Goal: Participate in discussion: Engage in conversation with other users on a specific topic

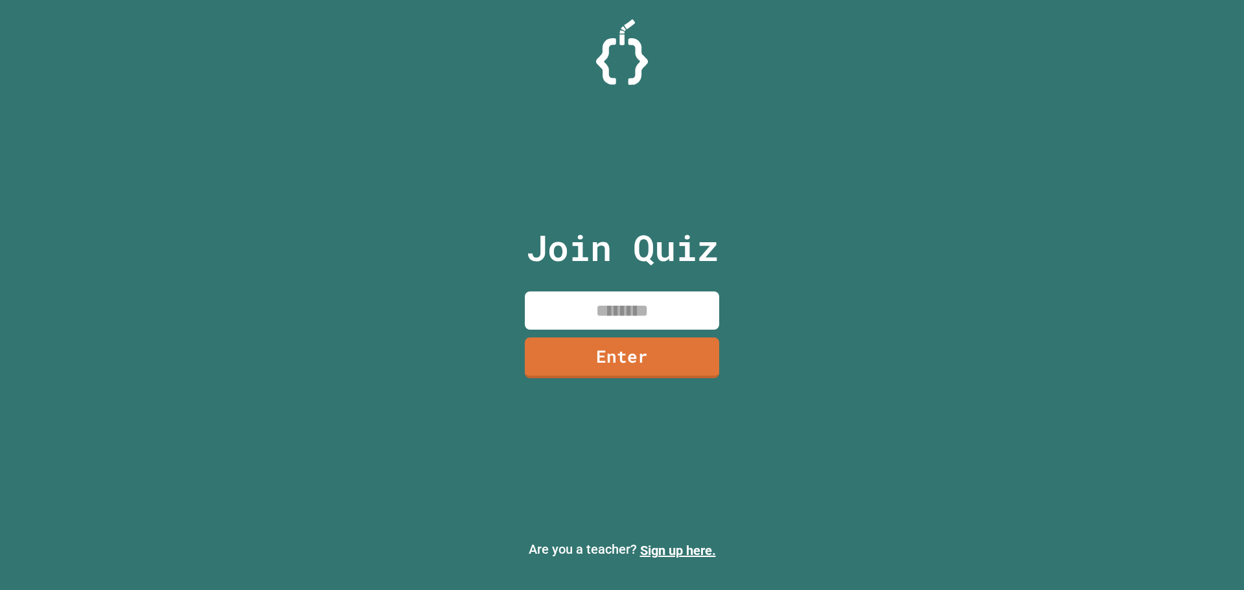
click at [628, 301] on input at bounding box center [622, 311] width 194 height 38
type input "********"
click at [662, 371] on link "Enter" at bounding box center [622, 355] width 170 height 43
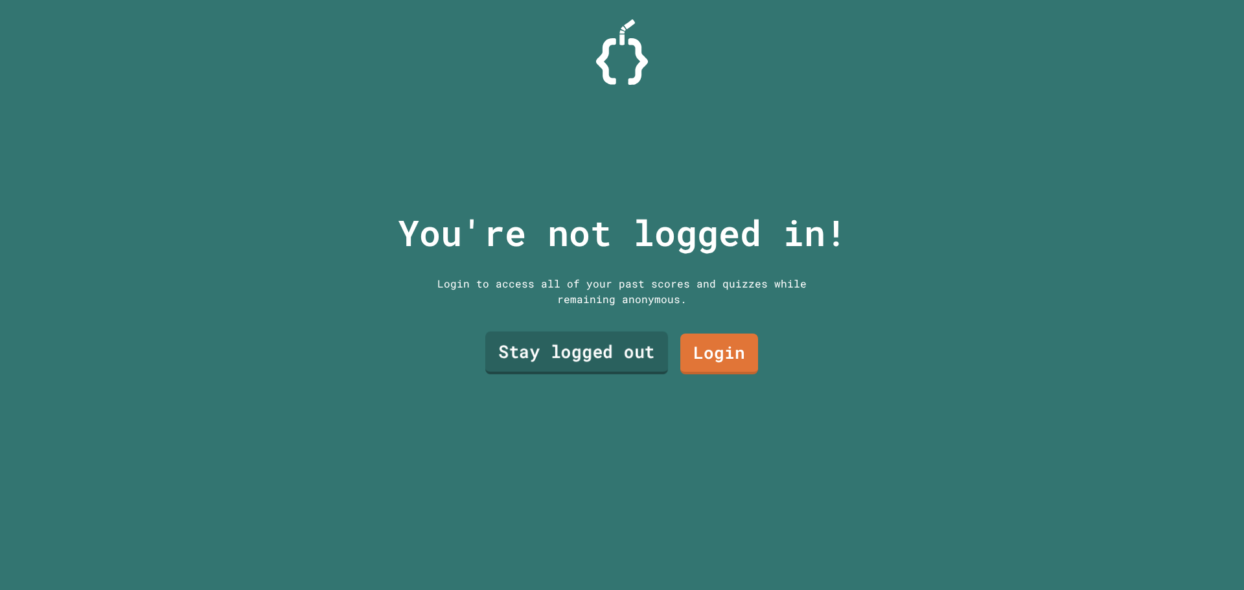
click at [627, 355] on link "Stay logged out" at bounding box center [576, 353] width 183 height 43
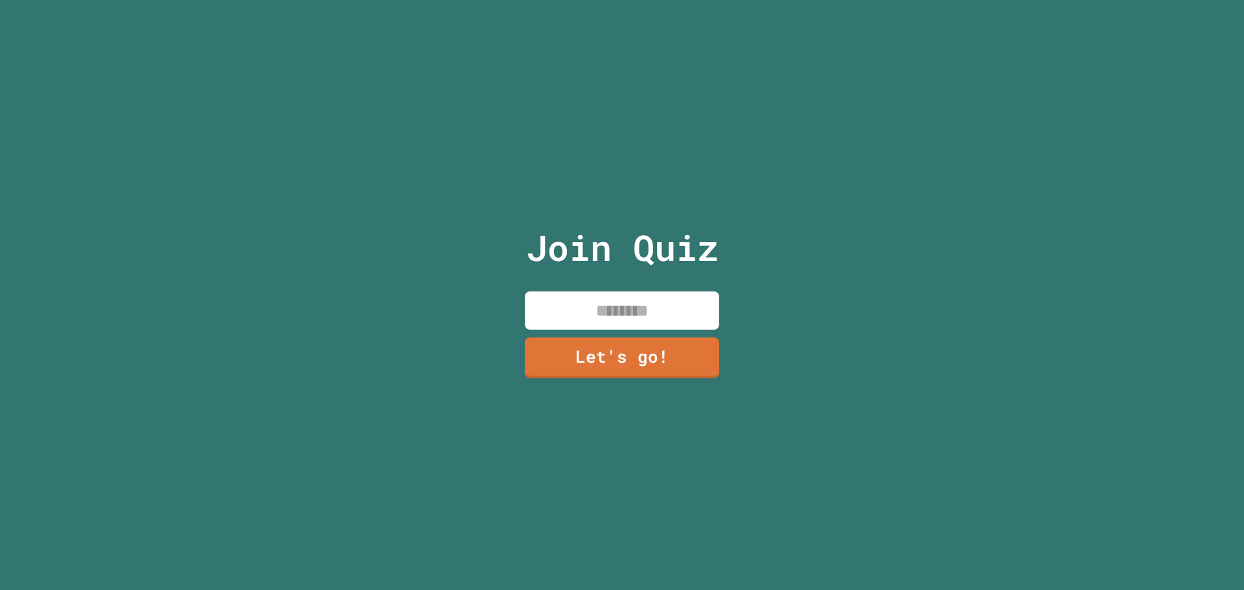
click at [617, 309] on input at bounding box center [622, 311] width 194 height 38
type input "*******"
click at [634, 343] on link "Let's go!" at bounding box center [622, 356] width 192 height 43
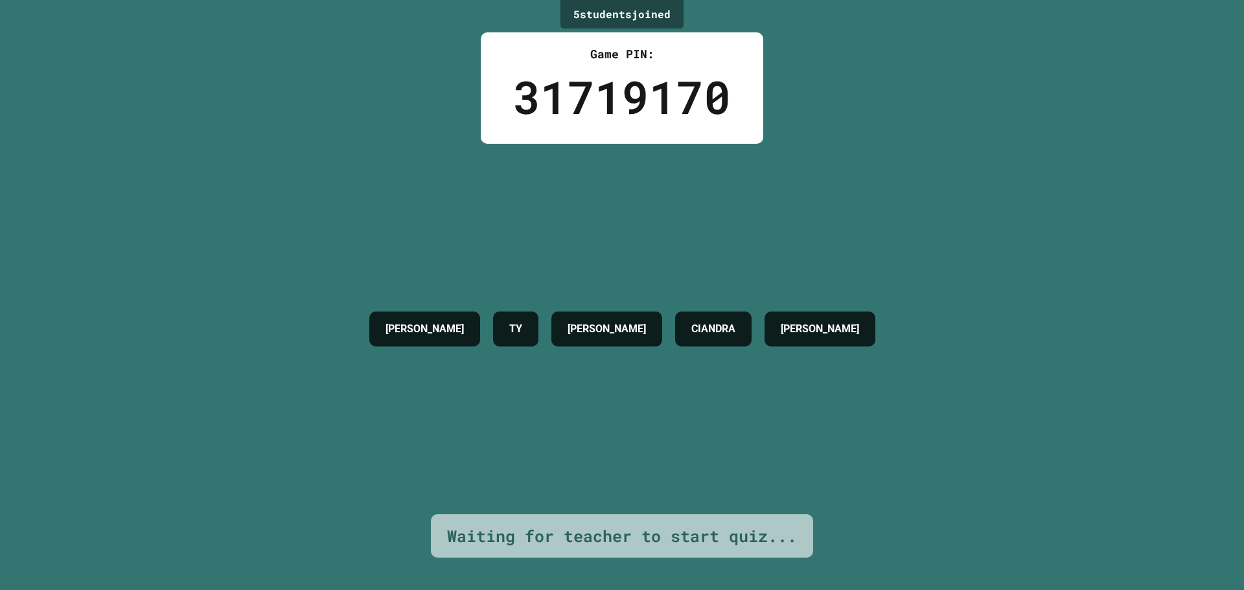
click at [729, 322] on h4 "CIANDRA" at bounding box center [713, 329] width 44 height 16
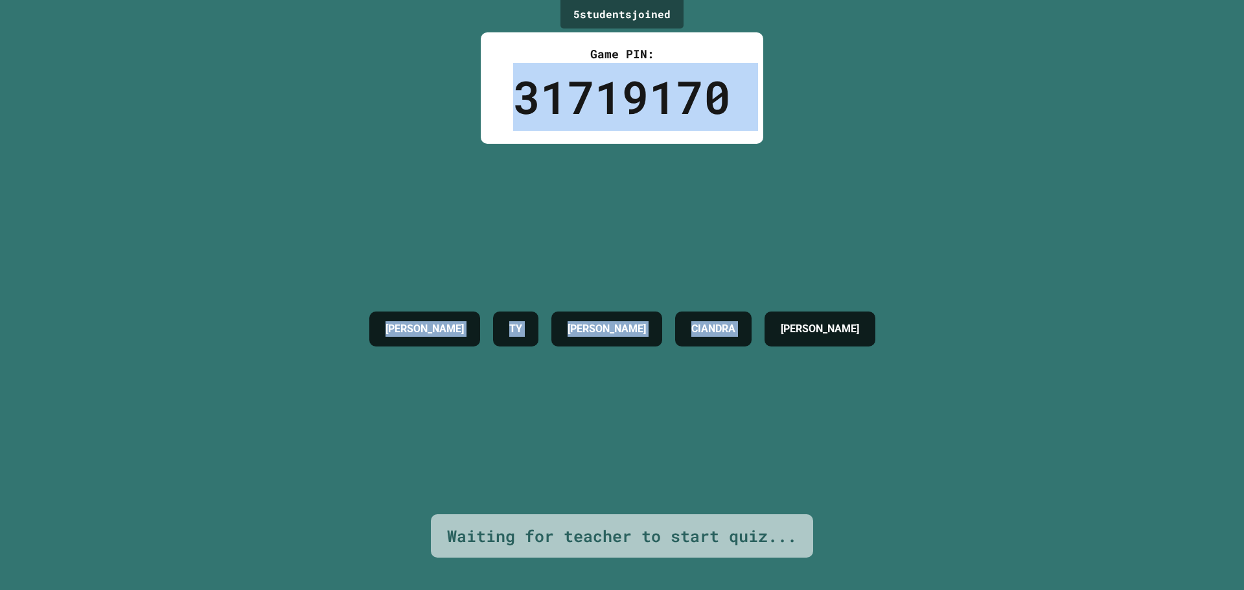
drag, startPoint x: 729, startPoint y: 322, endPoint x: 673, endPoint y: 117, distance: 212.2
click at [673, 117] on div "5 student s joined Game PIN: 31719170 [PERSON_NAME] [PERSON_NAME] [PERSON_NAME]…" at bounding box center [622, 295] width 1244 height 590
click at [701, 322] on h4 "CIANDRA" at bounding box center [713, 329] width 44 height 16
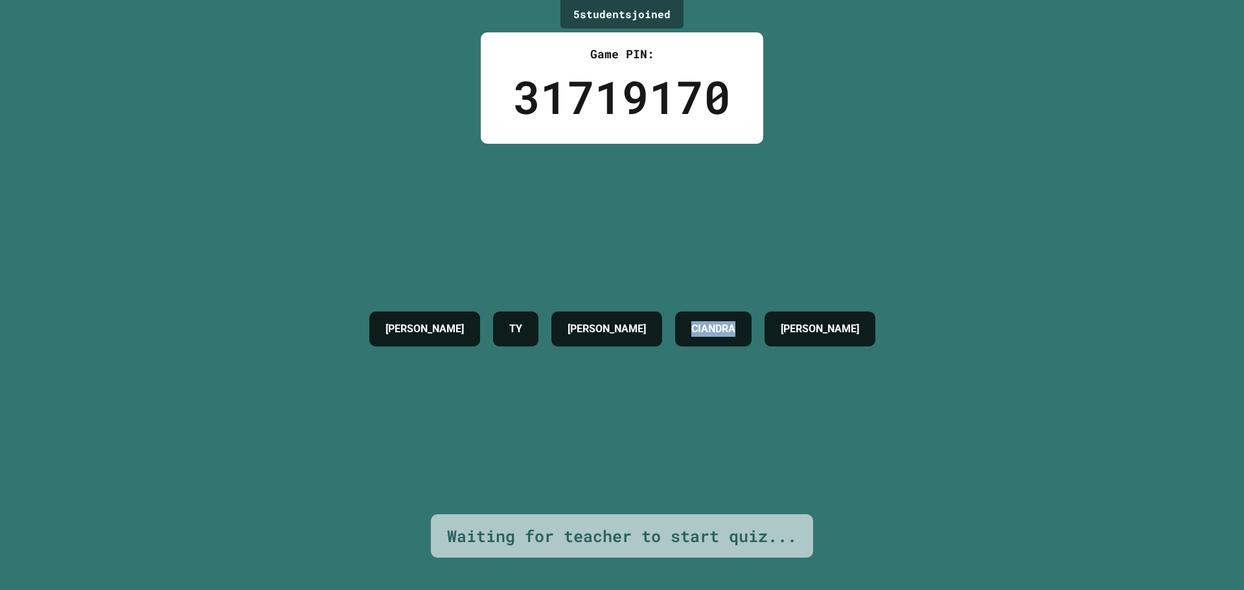
click at [701, 321] on h4 "CIANDRA" at bounding box center [713, 329] width 44 height 16
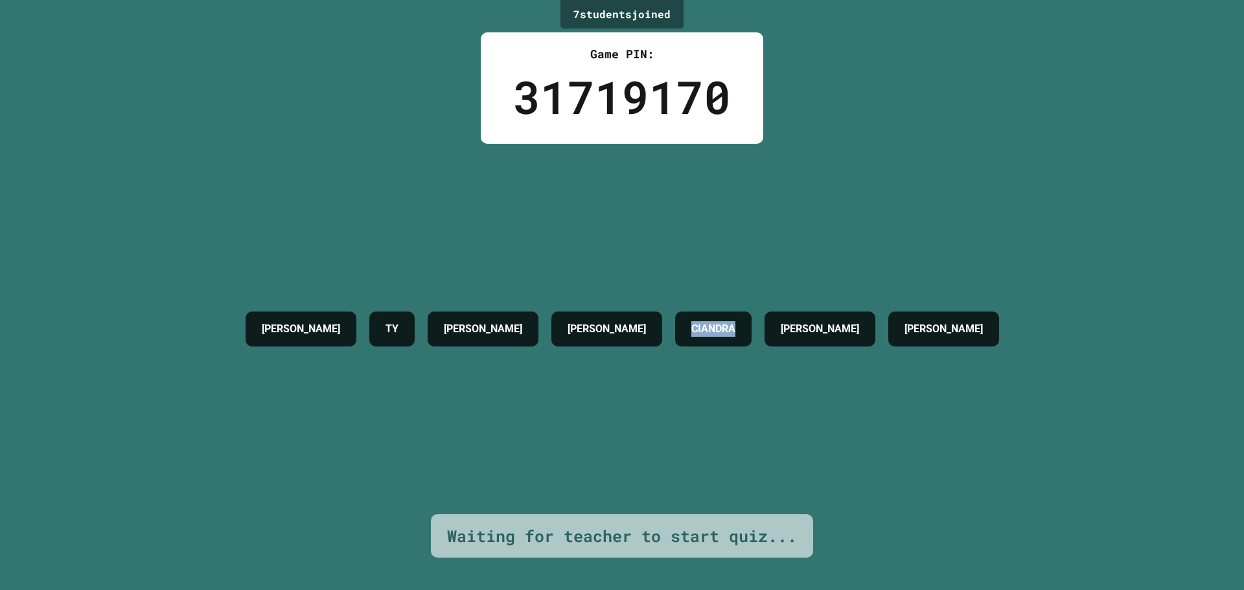
click at [777, 273] on div "[PERSON_NAME] [PERSON_NAME] [PERSON_NAME] [PERSON_NAME]" at bounding box center [622, 329] width 767 height 371
click at [643, 92] on div "31719170" at bounding box center [622, 97] width 218 height 68
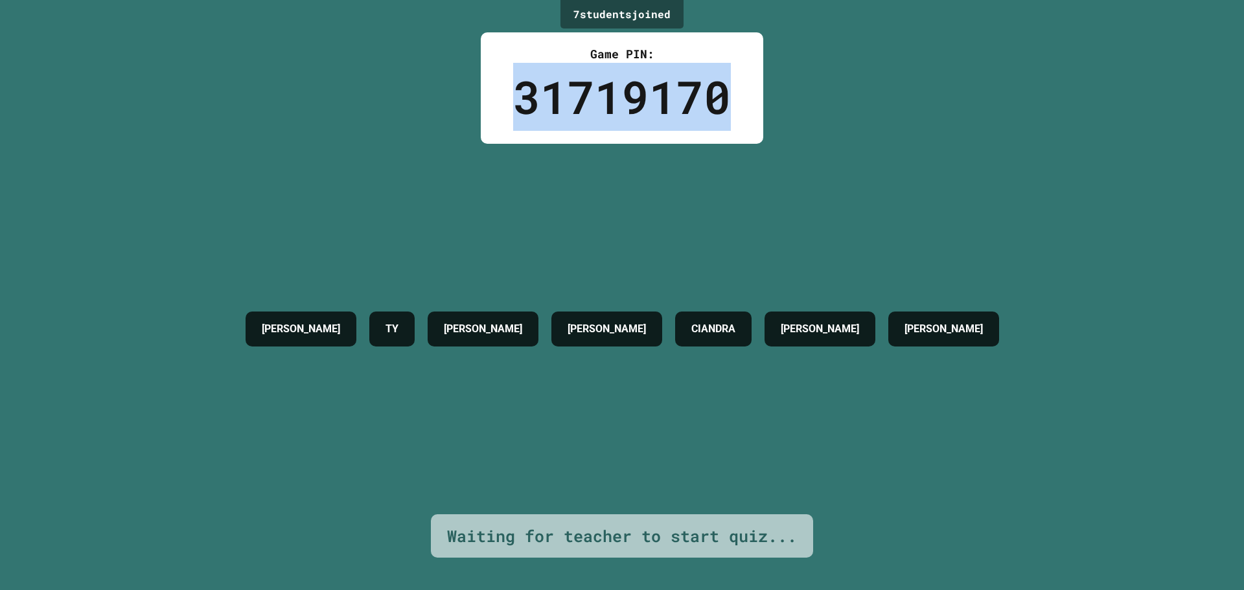
click at [643, 92] on div "31719170" at bounding box center [622, 97] width 218 height 68
drag, startPoint x: 643, startPoint y: 91, endPoint x: 537, endPoint y: 122, distance: 110.7
click at [537, 122] on div "31719170" at bounding box center [622, 97] width 218 height 68
click at [575, 115] on div "31719170" at bounding box center [622, 97] width 218 height 68
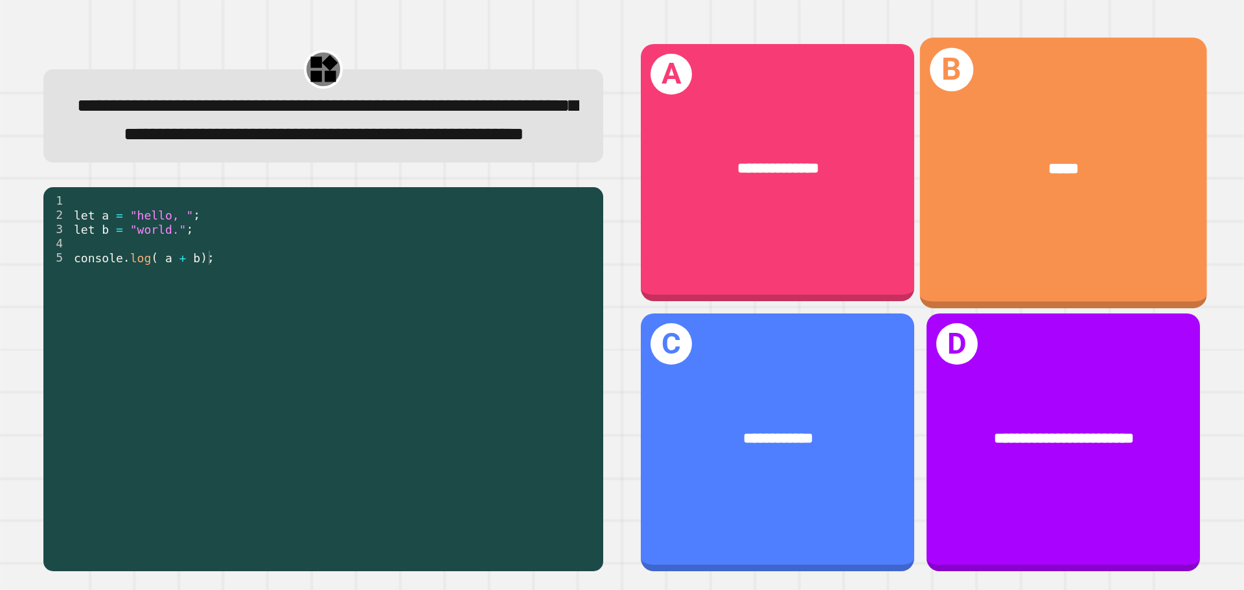
click at [984, 193] on div "*****" at bounding box center [1063, 169] width 287 height 87
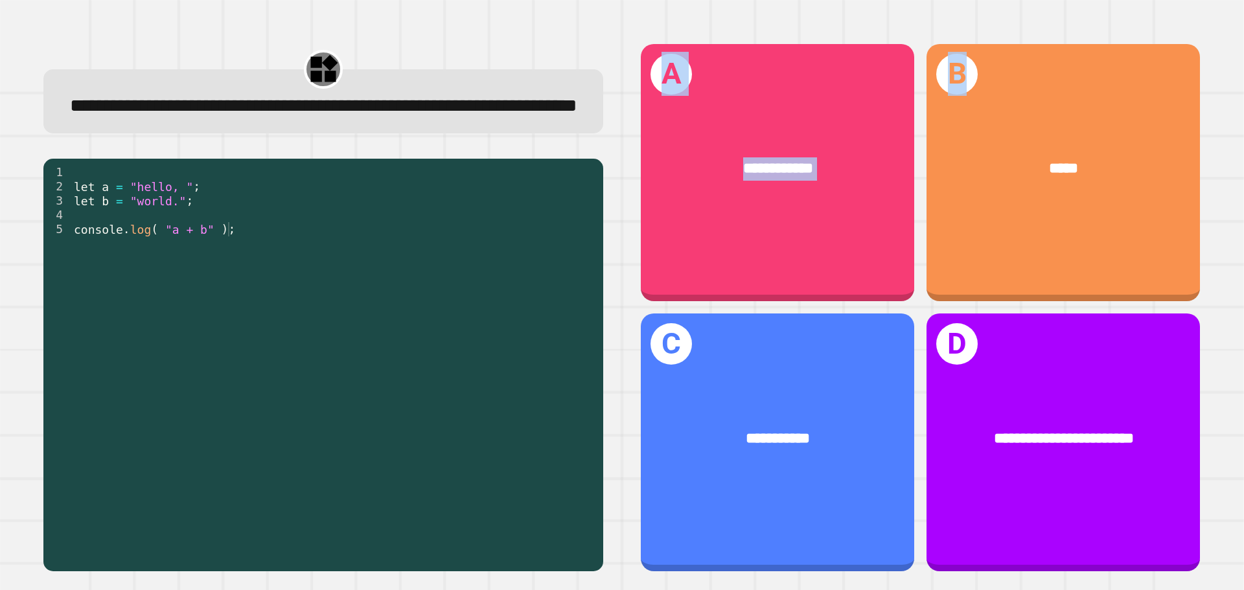
drag, startPoint x: 945, startPoint y: 260, endPoint x: 524, endPoint y: 297, distance: 422.8
click at [524, 297] on div "**********" at bounding box center [622, 308] width 1194 height 566
click at [524, 297] on div "let a = "hello, " ; let b = "world." ; console . log ( "a + b" ) ;" at bounding box center [333, 343] width 525 height 356
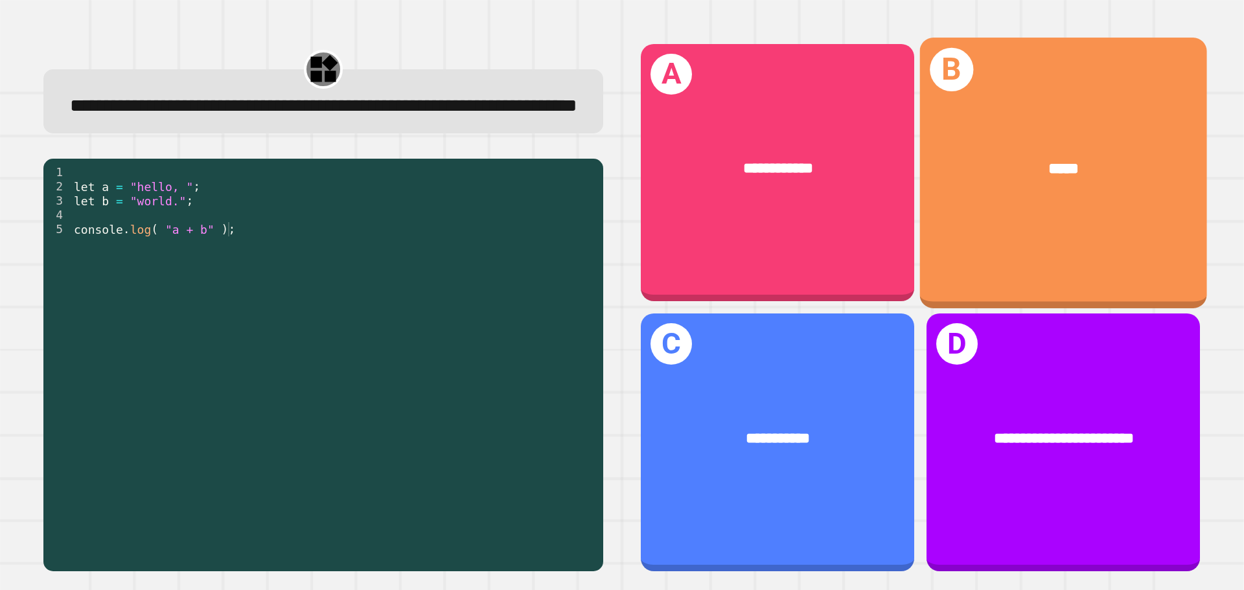
click at [1037, 262] on div "B *****" at bounding box center [1063, 173] width 287 height 270
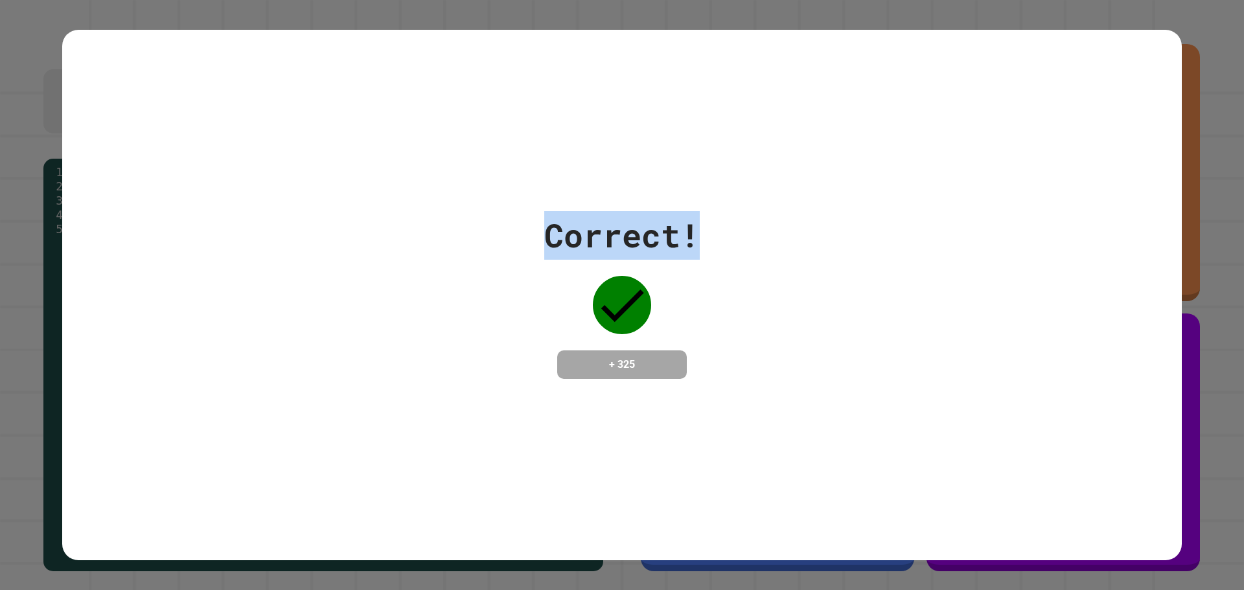
drag, startPoint x: 513, startPoint y: 223, endPoint x: 786, endPoint y: 261, distance: 276.1
click at [786, 261] on div "Correct! + 325" at bounding box center [622, 295] width 1120 height 168
click at [624, 357] on h4 "+ 325" at bounding box center [622, 365] width 104 height 16
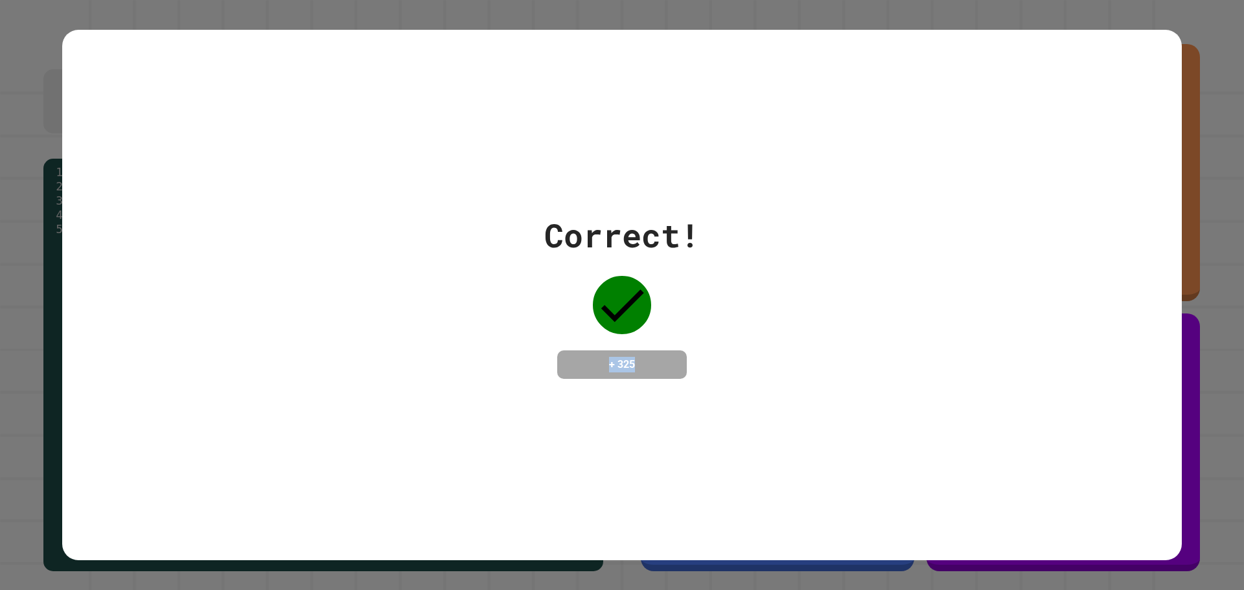
click at [625, 360] on h4 "+ 325" at bounding box center [622, 365] width 104 height 16
drag, startPoint x: 588, startPoint y: 293, endPoint x: 654, endPoint y: 308, distance: 67.9
click at [654, 308] on div "Correct! + 325" at bounding box center [622, 295] width 156 height 168
drag, startPoint x: 89, startPoint y: 61, endPoint x: 490, endPoint y: 386, distance: 515.9
drag, startPoint x: 490, startPoint y: 386, endPoint x: 142, endPoint y: 144, distance: 424.0
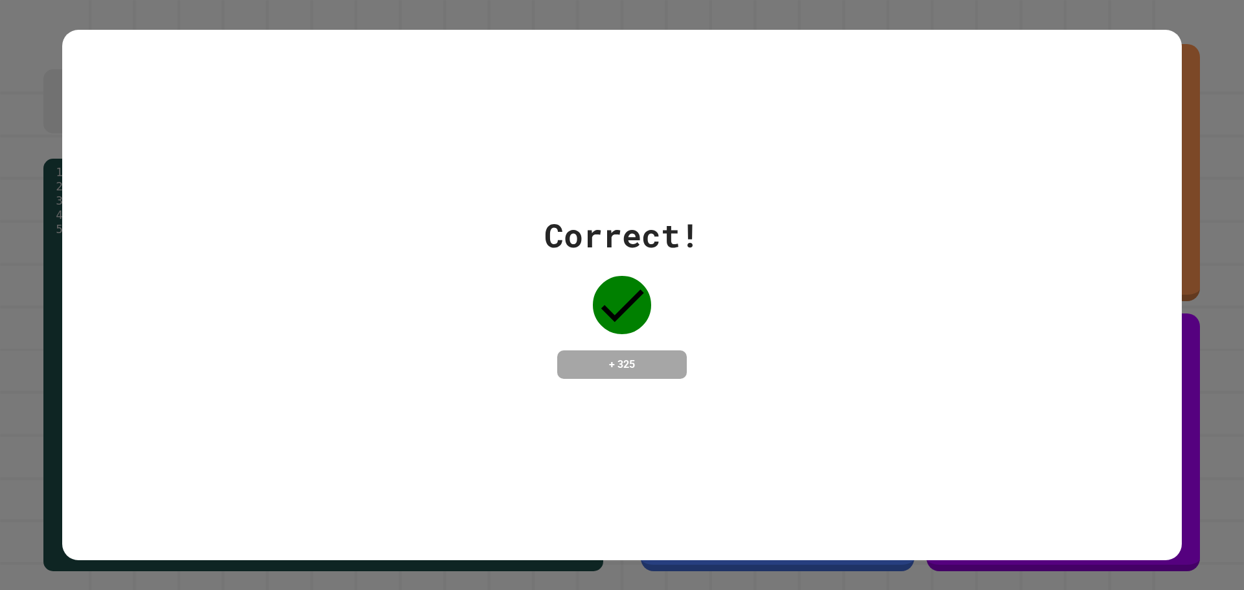
click at [142, 144] on div "Correct! + 325" at bounding box center [622, 295] width 1120 height 531
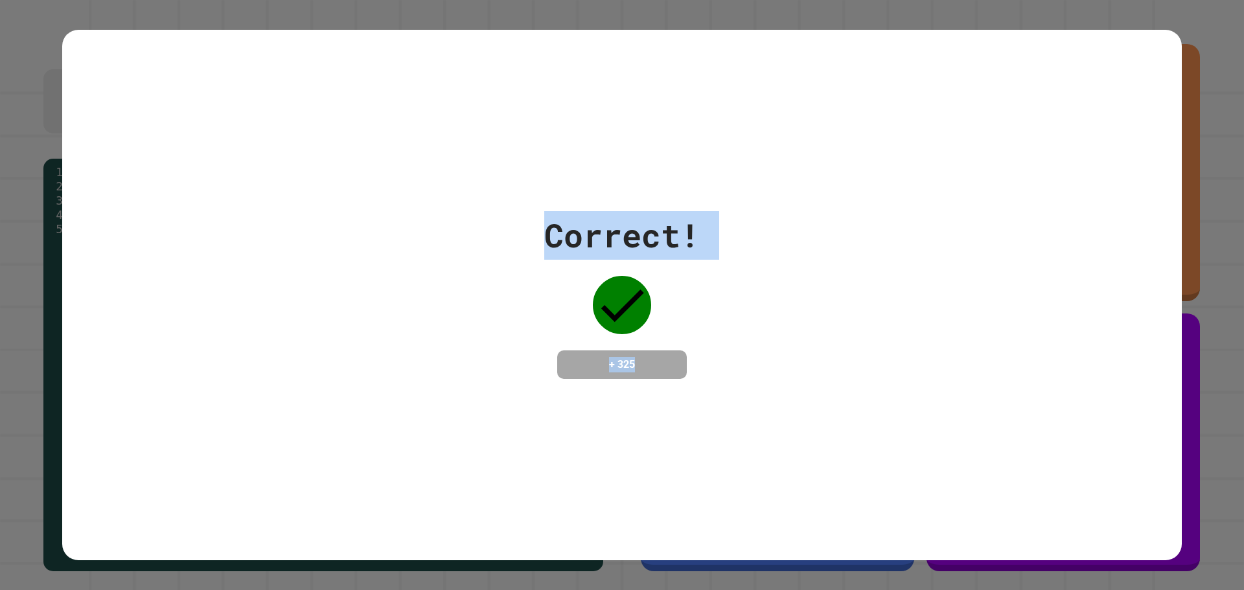
drag, startPoint x: 148, startPoint y: 144, endPoint x: 935, endPoint y: 518, distance: 870.9
click at [935, 518] on div "Correct! + 325" at bounding box center [622, 295] width 1120 height 531
click at [627, 362] on h4 "+ 325" at bounding box center [622, 365] width 104 height 16
click at [627, 361] on h4 "+ 325" at bounding box center [622, 365] width 104 height 16
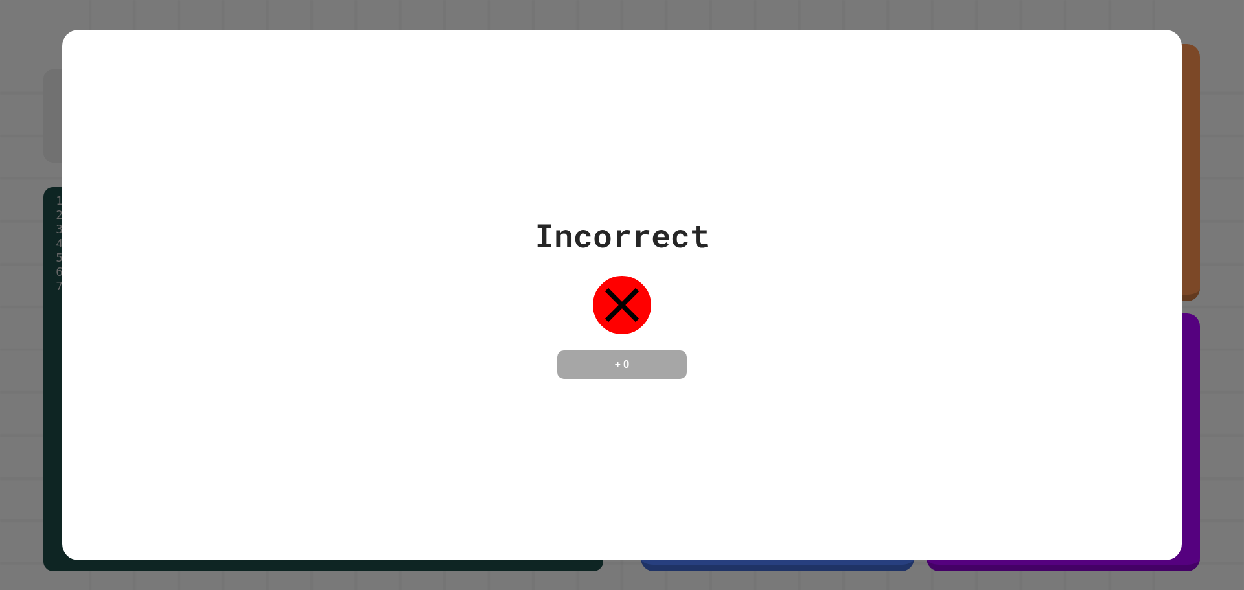
click at [1210, 32] on div "Incorrect + 0" at bounding box center [622, 295] width 1244 height 590
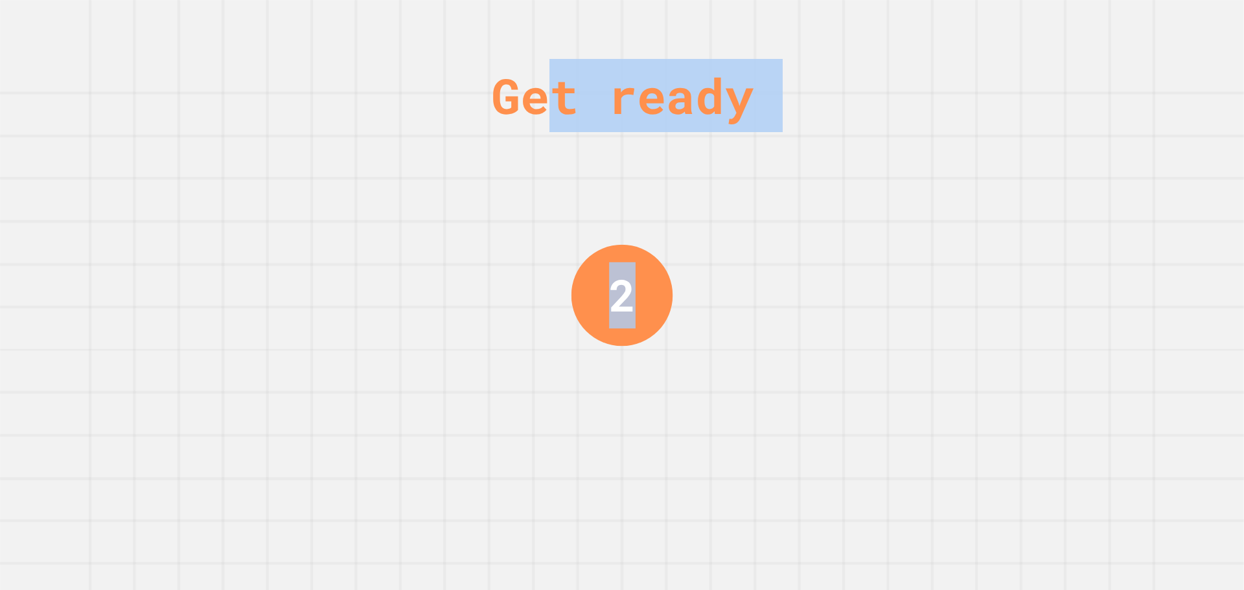
drag, startPoint x: 870, startPoint y: 121, endPoint x: 938, endPoint y: 130, distance: 69.3
click at [938, 130] on div "Get ready 2" at bounding box center [622, 295] width 1244 height 590
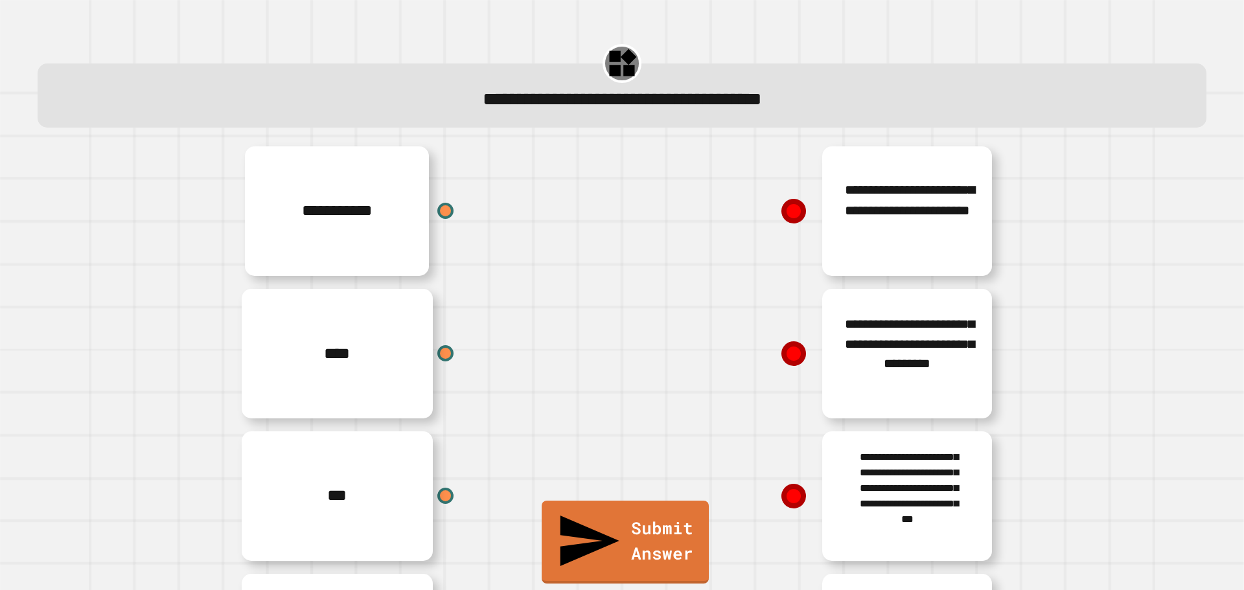
scroll to position [141, 0]
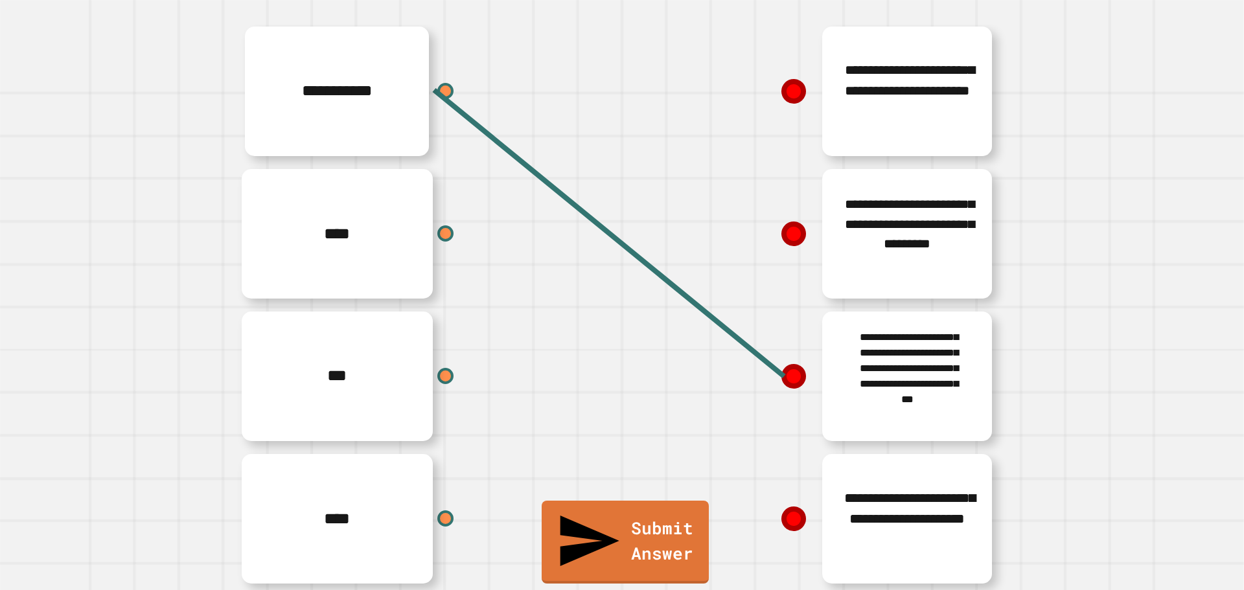
click at [784, 357] on line at bounding box center [609, 233] width 350 height 286
click at [784, 363] on icon at bounding box center [793, 376] width 27 height 27
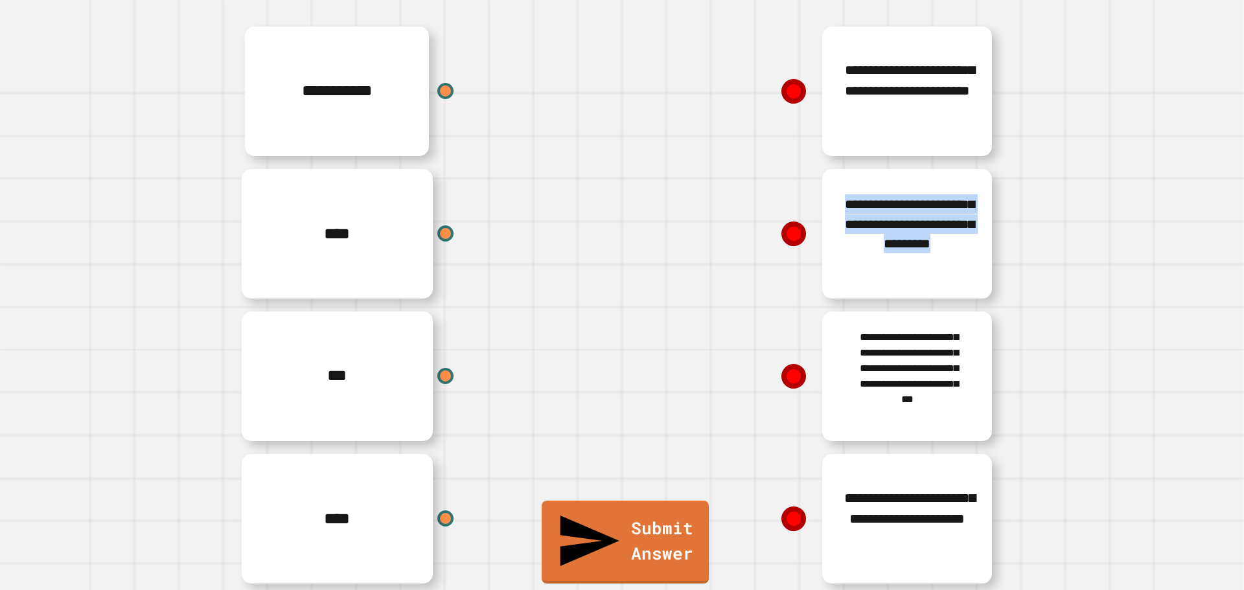
click at [784, 365] on icon at bounding box center [794, 376] width 23 height 23
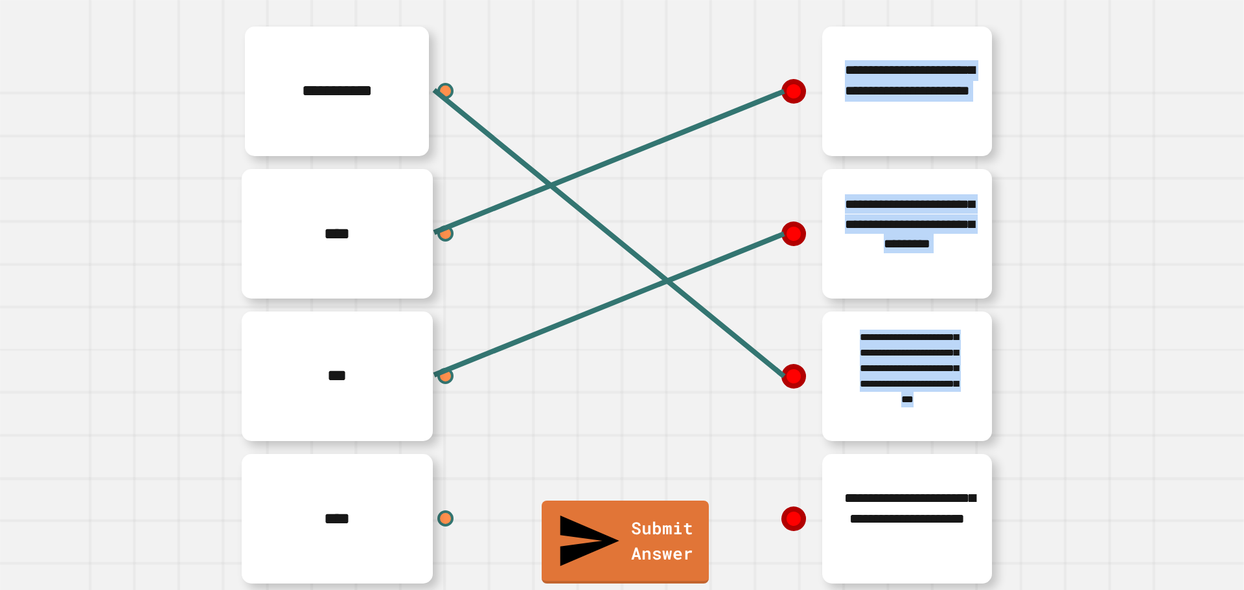
drag, startPoint x: 465, startPoint y: 498, endPoint x: 641, endPoint y: 492, distance: 176.3
click at [641, 492] on div "**********" at bounding box center [622, 305] width 778 height 570
click at [896, 389] on div "**********" at bounding box center [816, 376] width 389 height 143
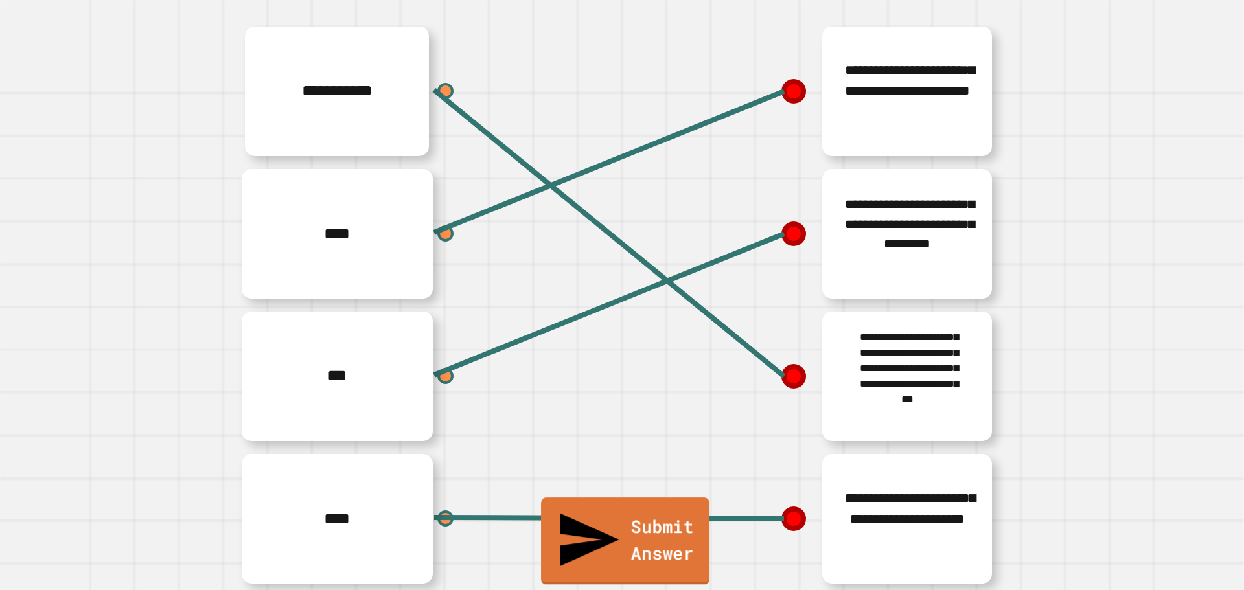
click at [612, 565] on link "Submit Answer" at bounding box center [625, 541] width 168 height 87
